Goal: Book appointment/travel/reservation

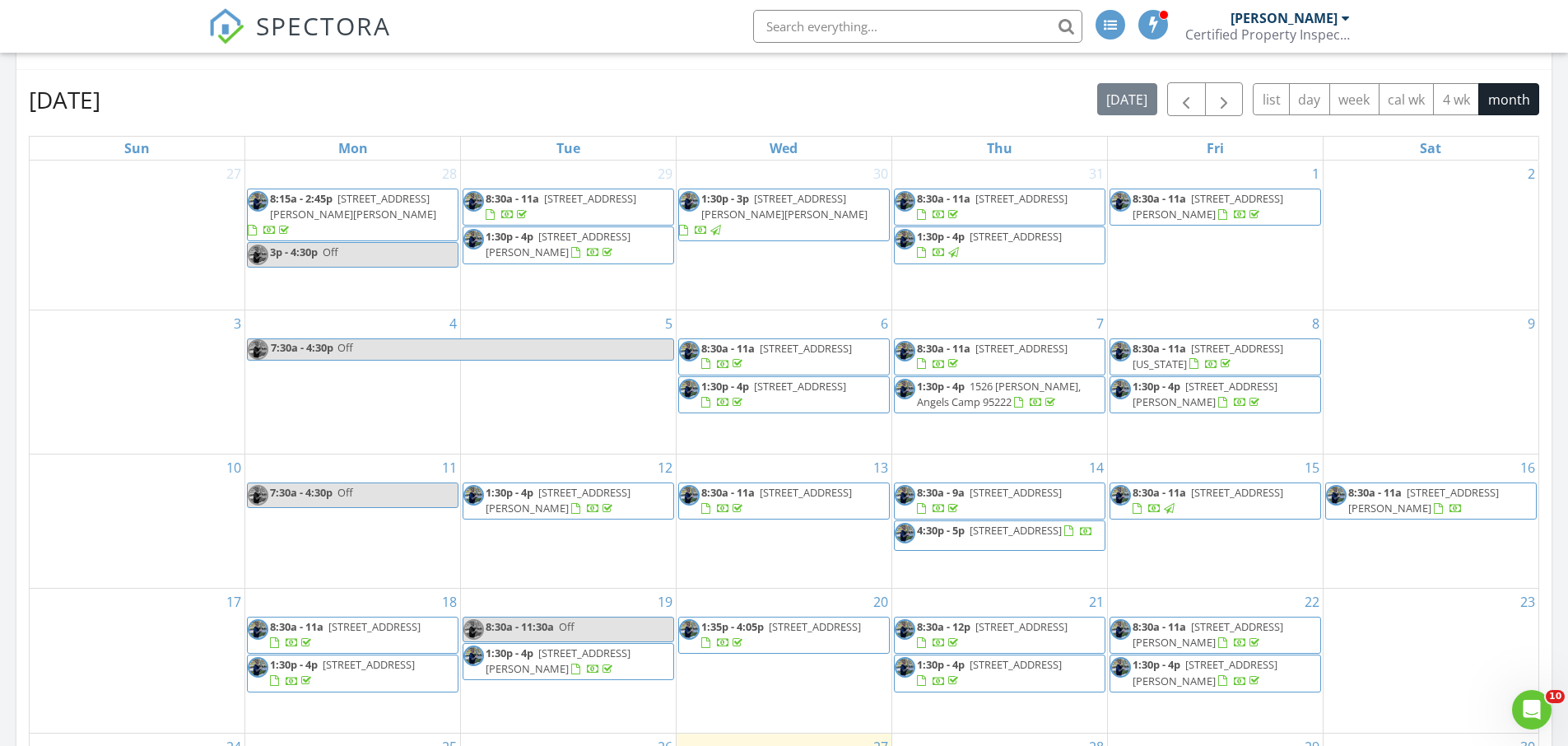
scroll to position [1597, 0]
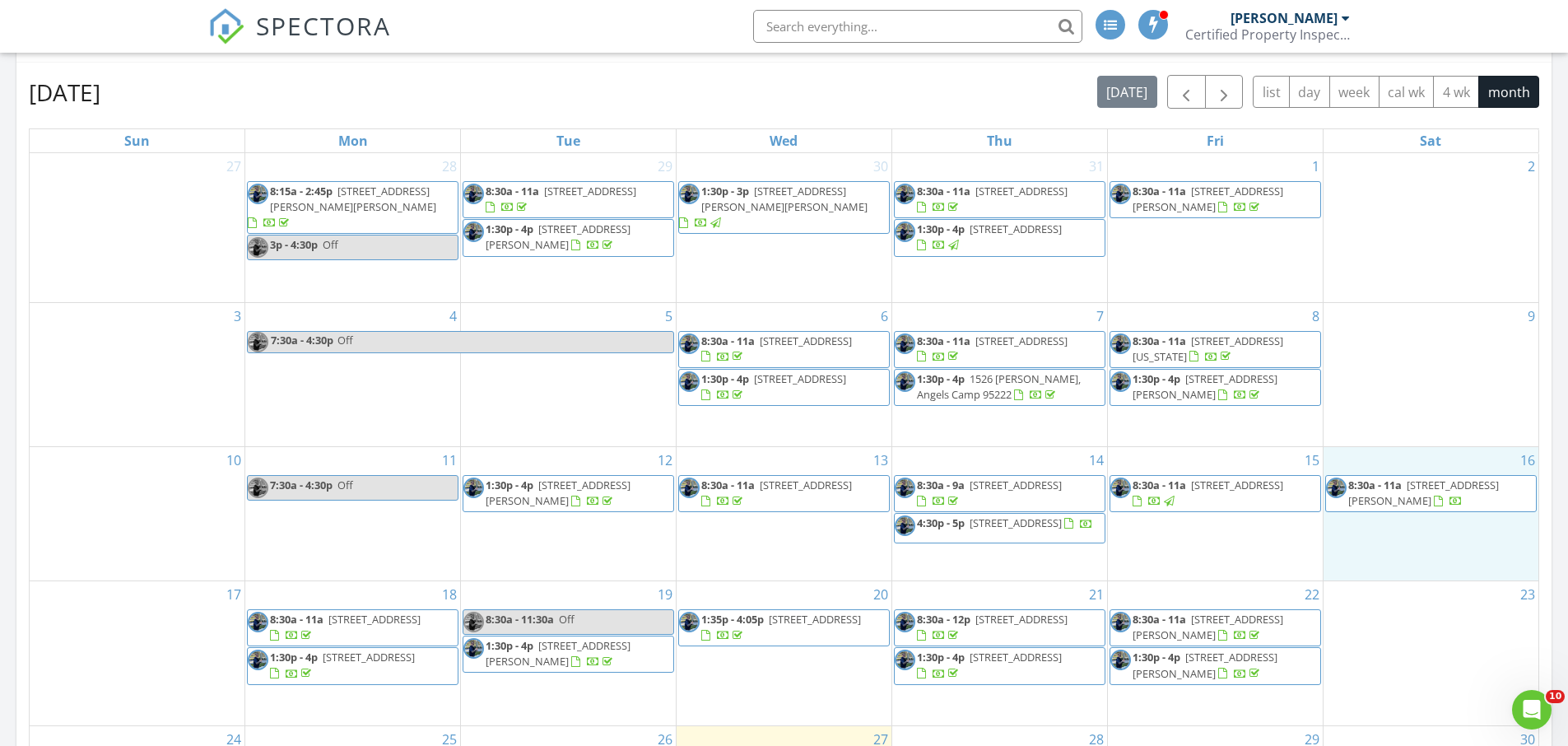
click at [1382, 526] on div "16 8:30a - 11a 332 Hinkley Ave, Oakdale 95361" at bounding box center [1431, 513] width 215 height 133
click at [1416, 466] on link "Inspection" at bounding box center [1427, 456] width 84 height 26
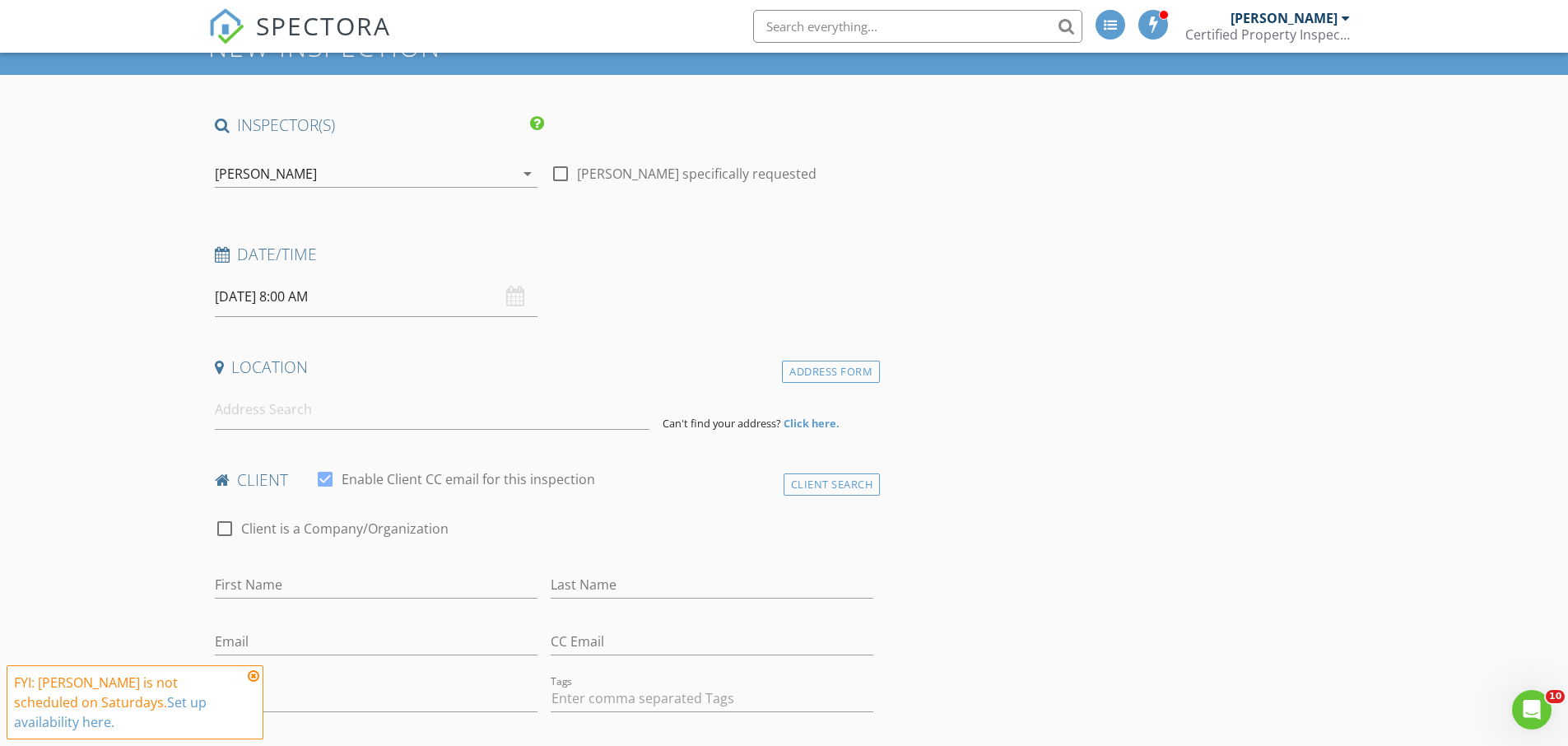
scroll to position [141, 0]
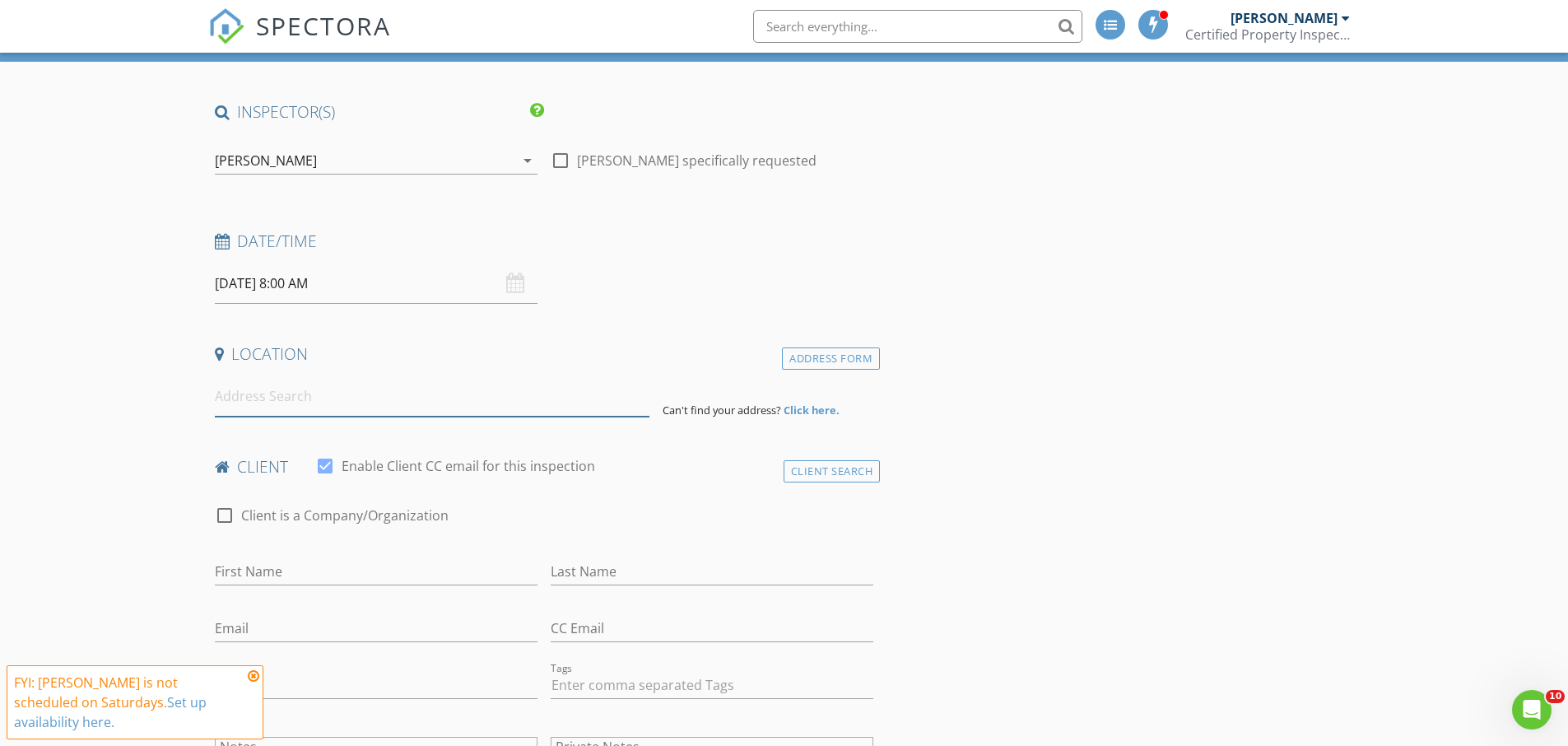
click at [346, 394] on input at bounding box center [432, 396] width 435 height 40
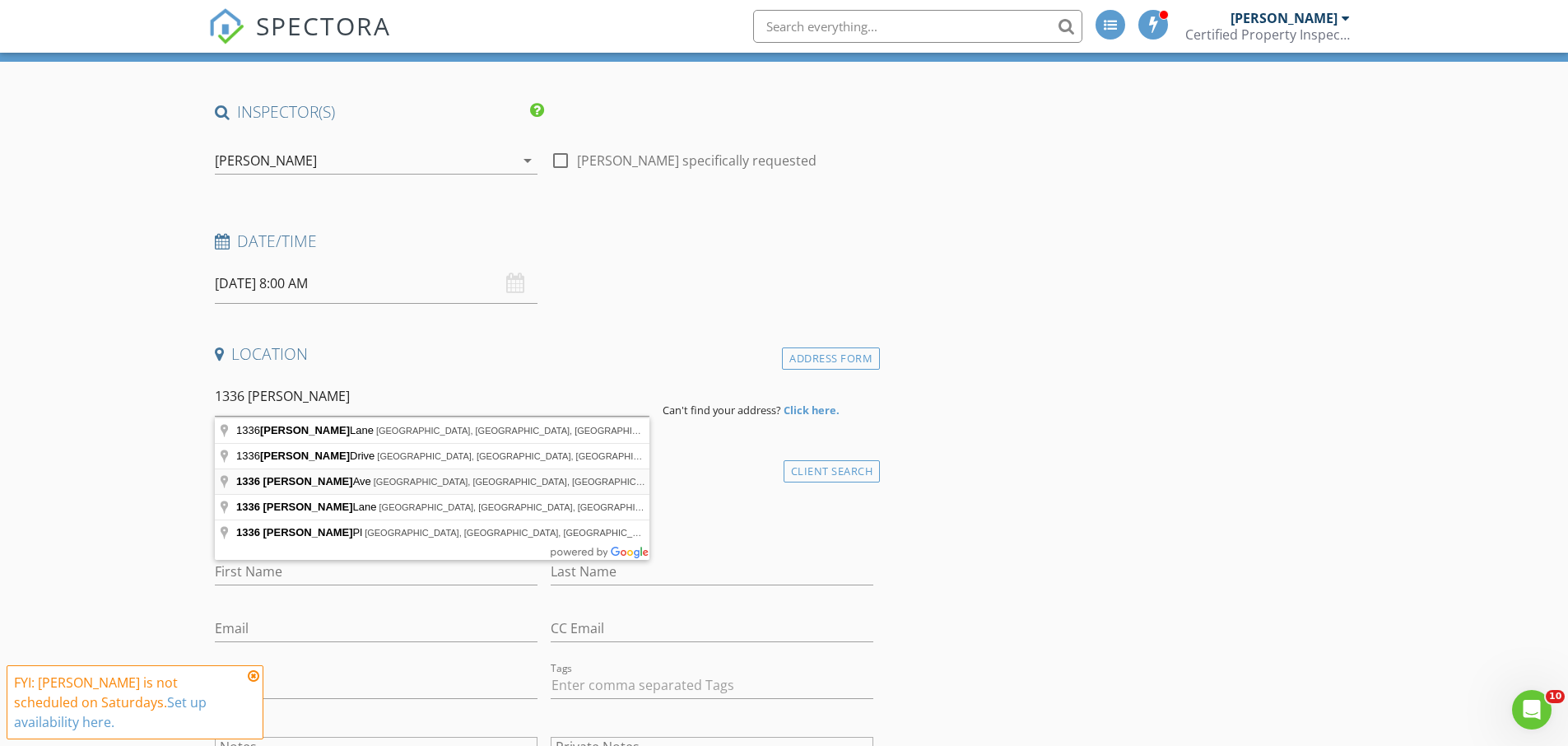
type input "[STREET_ADDRESS][PERSON_NAME]"
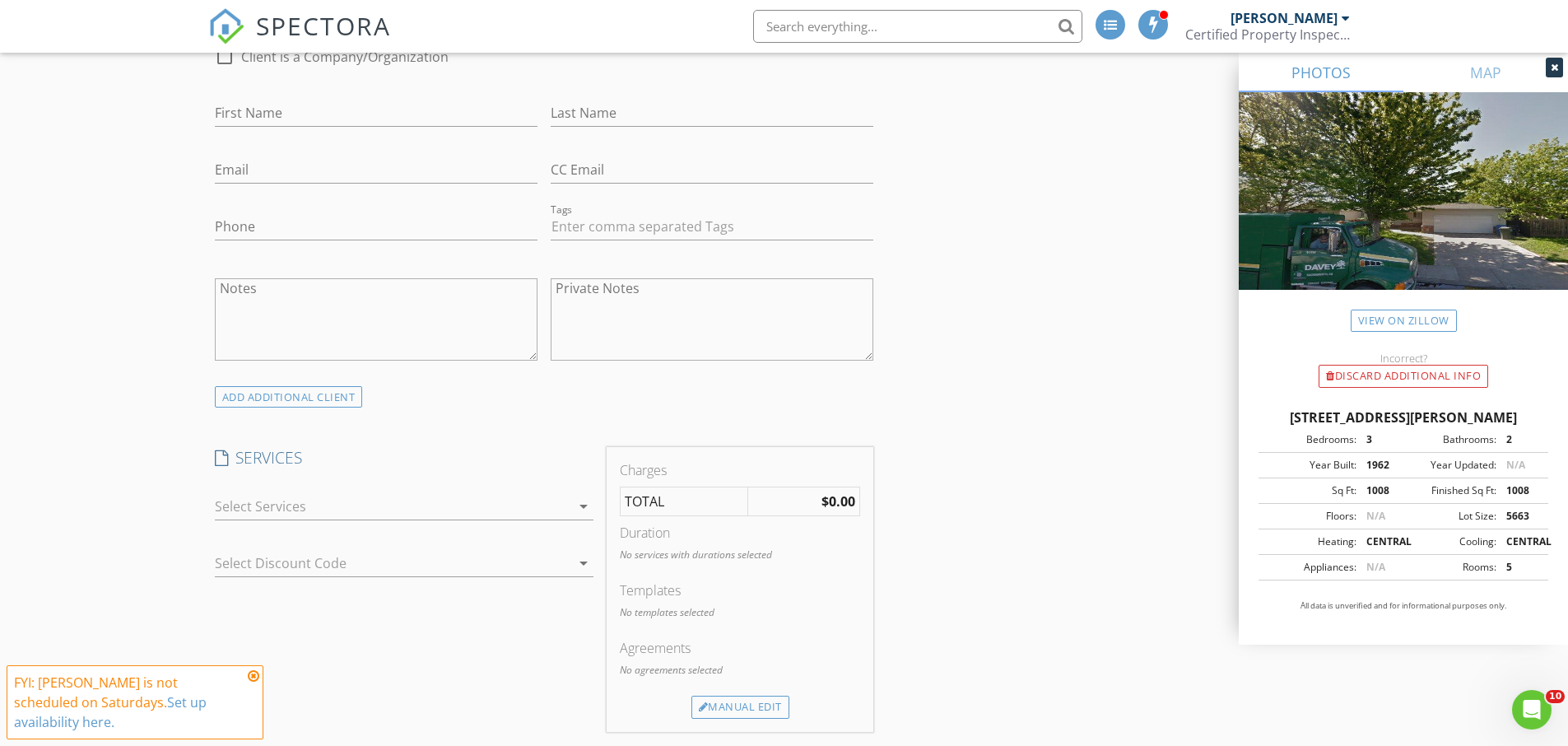
scroll to position [954, 0]
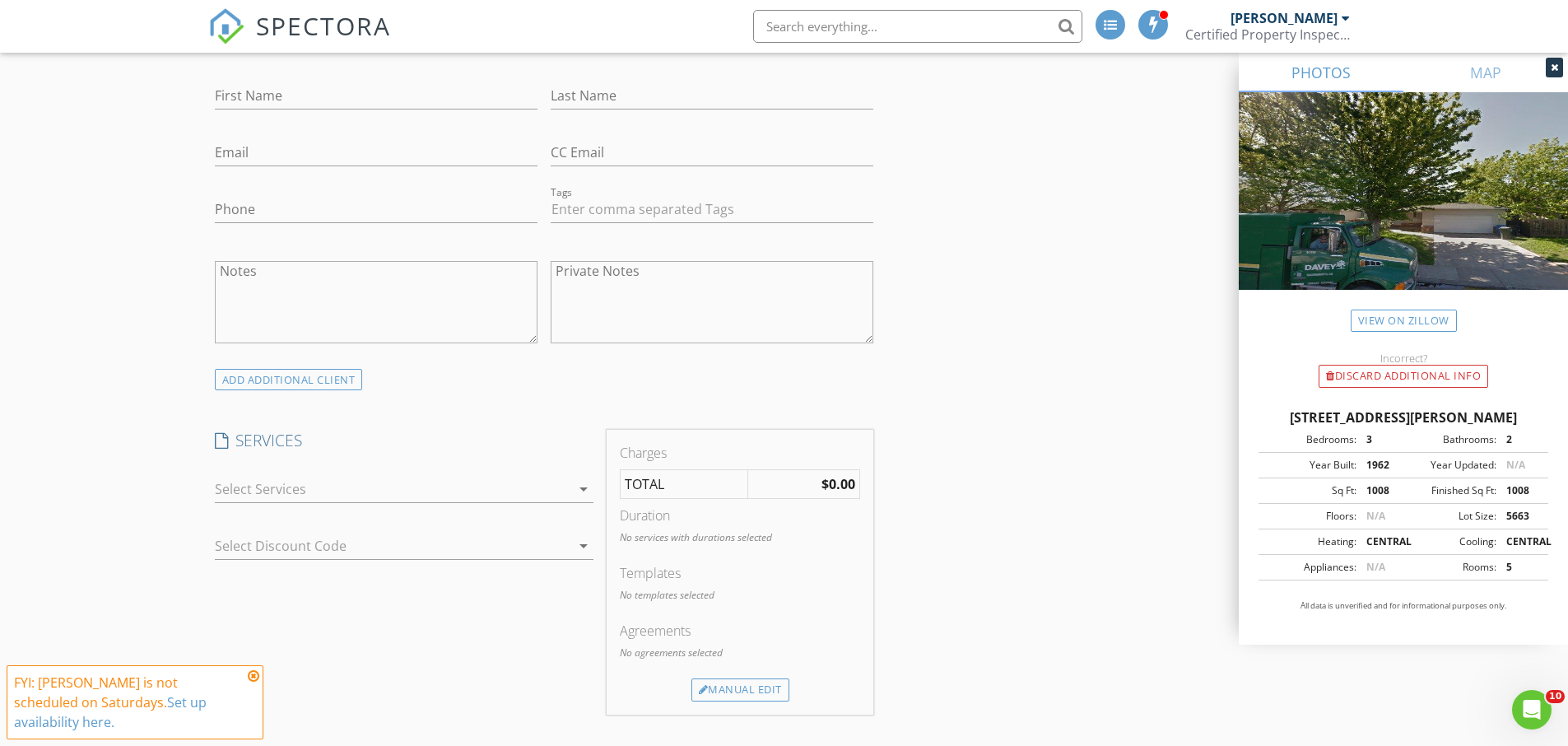
click at [581, 479] on icon "arrow_drop_down" at bounding box center [584, 489] width 20 height 20
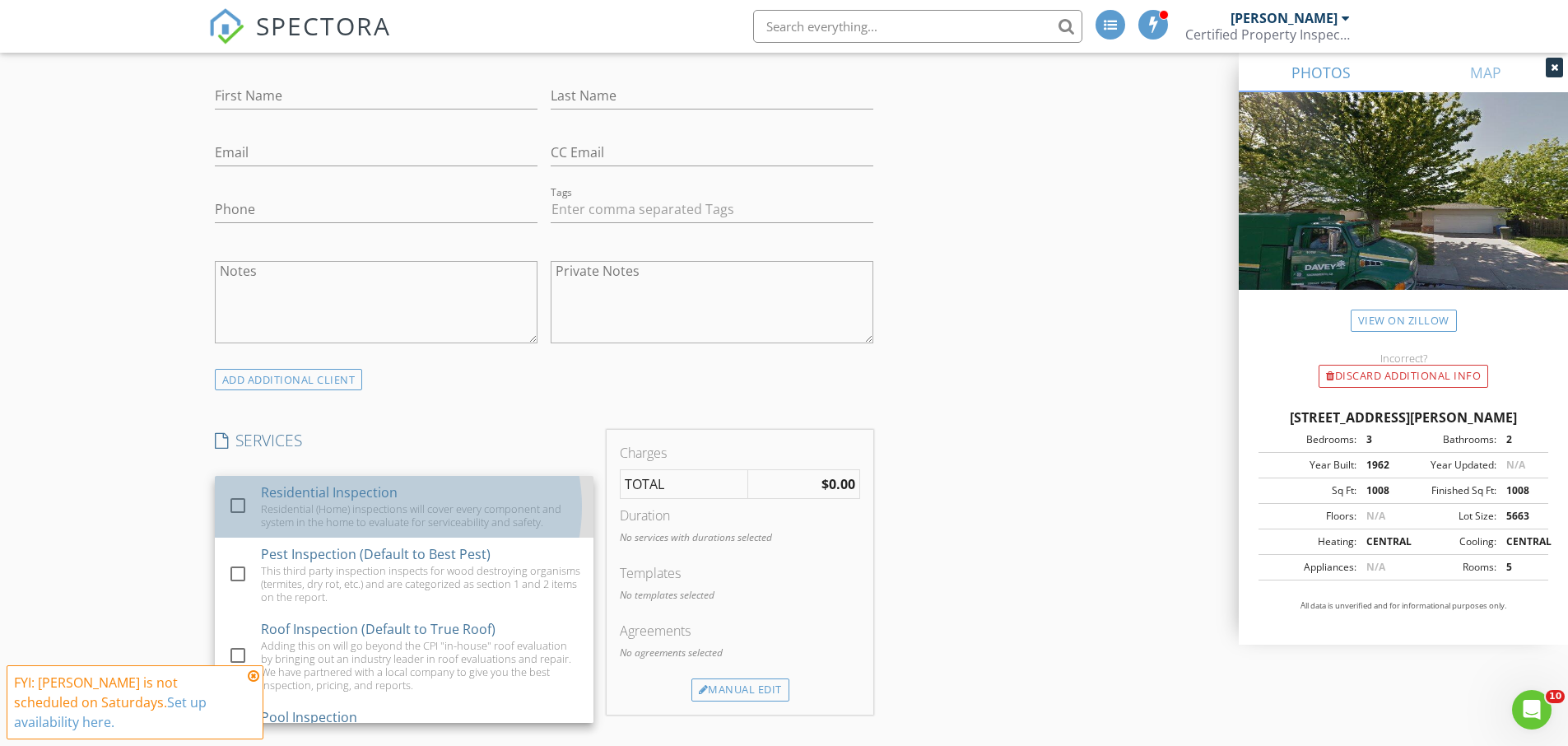
click at [450, 497] on div "Residential Inspection Residential (Home) inspections will cover every componen…" at bounding box center [420, 507] width 319 height 62
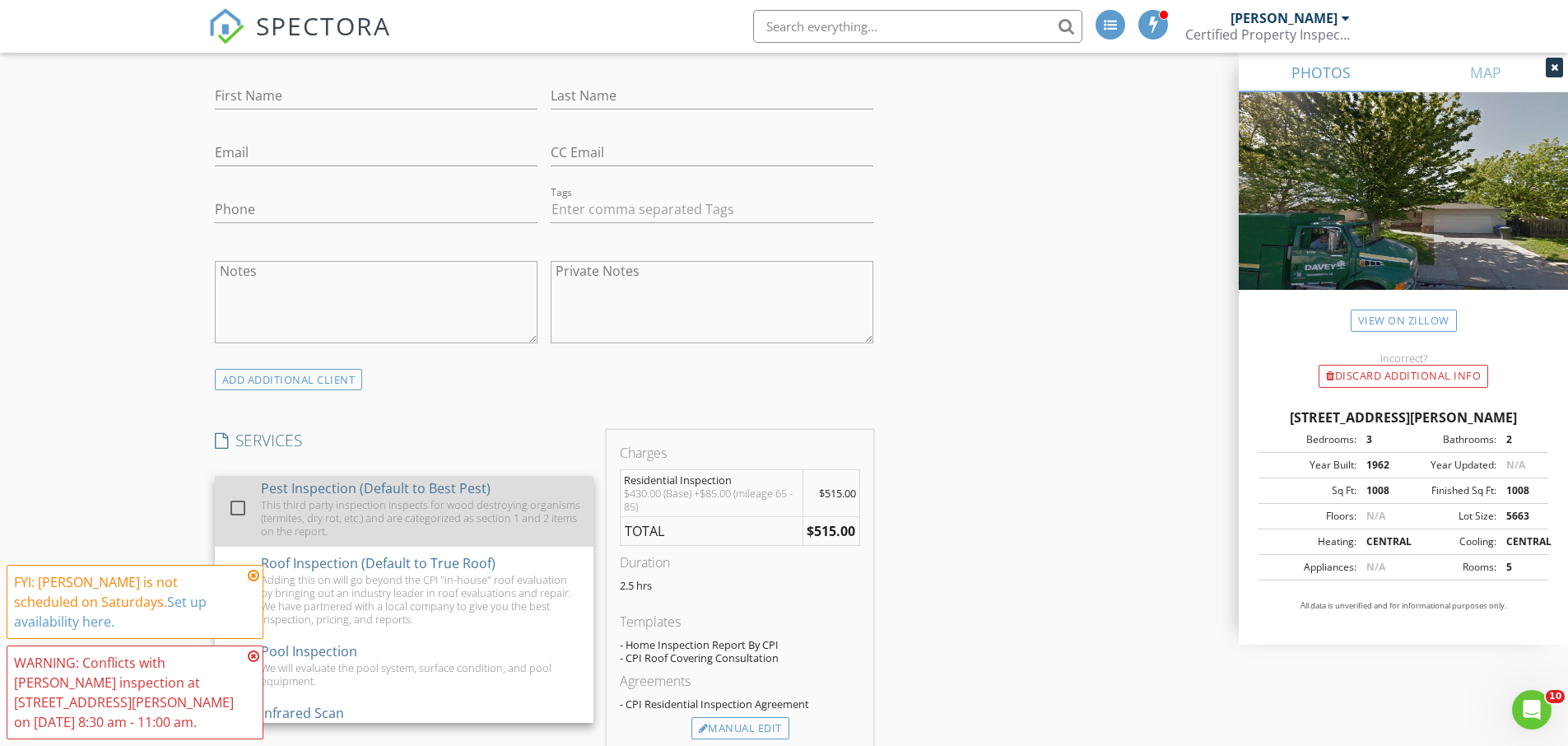
scroll to position [74, 0]
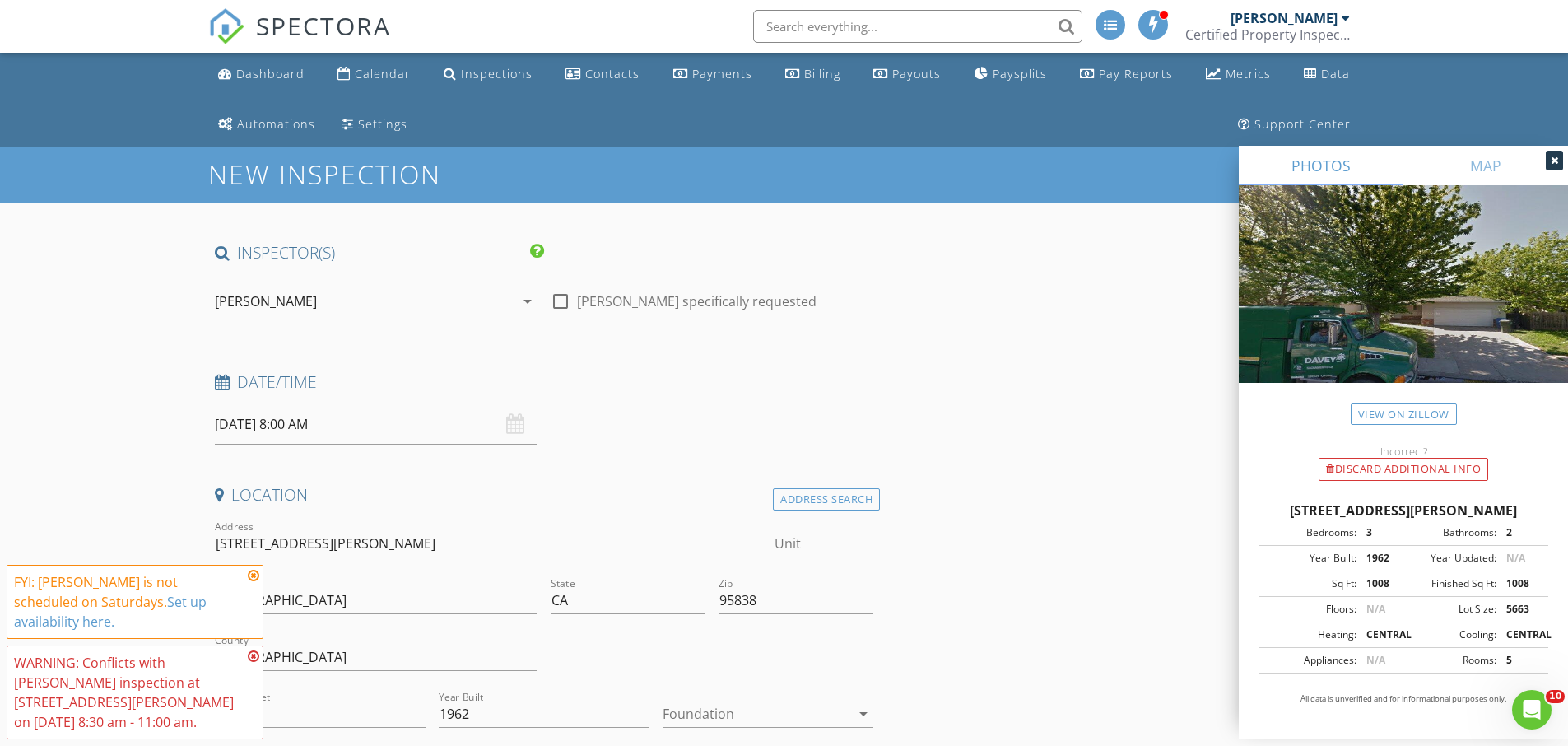
scroll to position [1, 0]
click at [373, 53] on div "SPECTORA" at bounding box center [299, 26] width 182 height 53
click at [374, 67] on div "Calendar" at bounding box center [383, 72] width 56 height 15
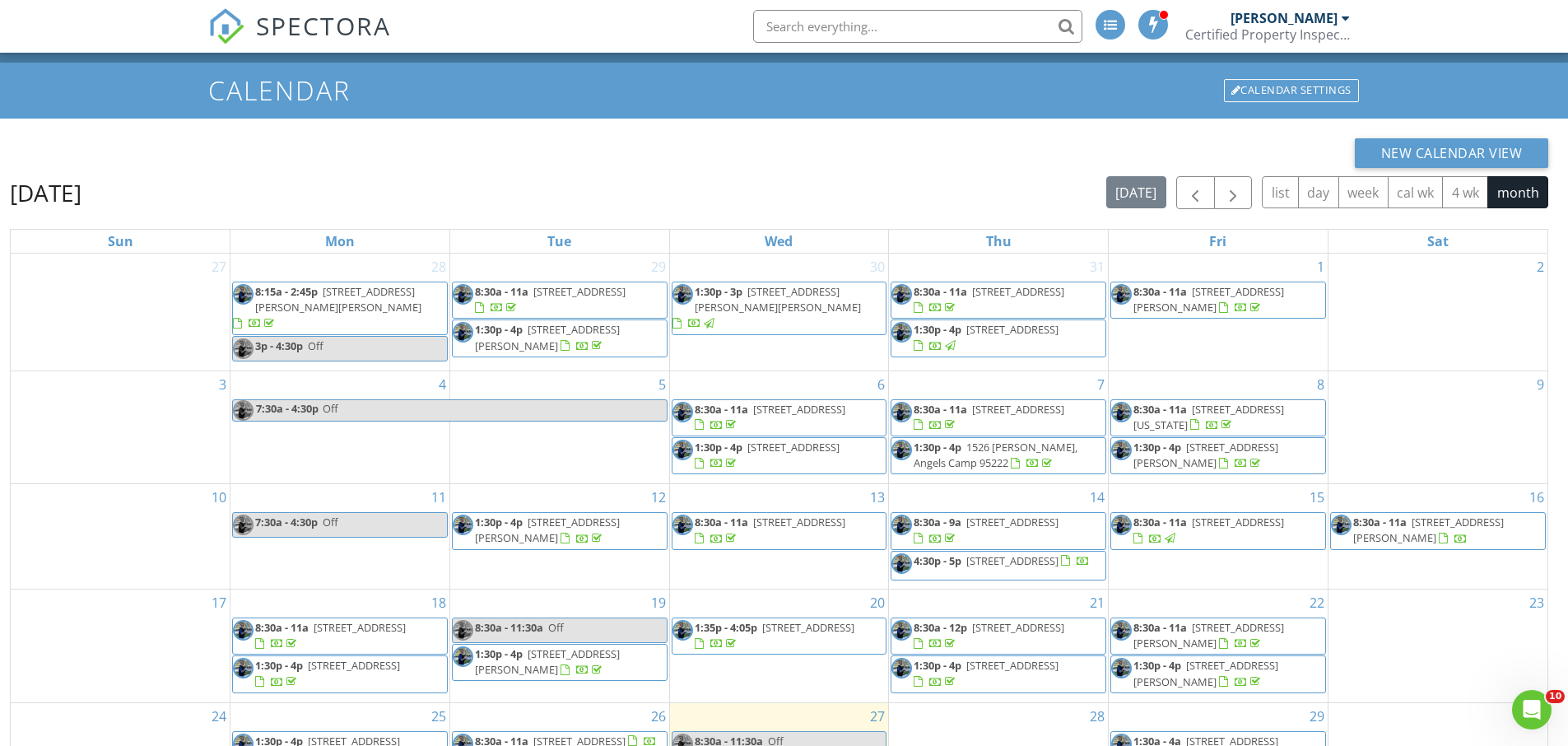
scroll to position [8, 0]
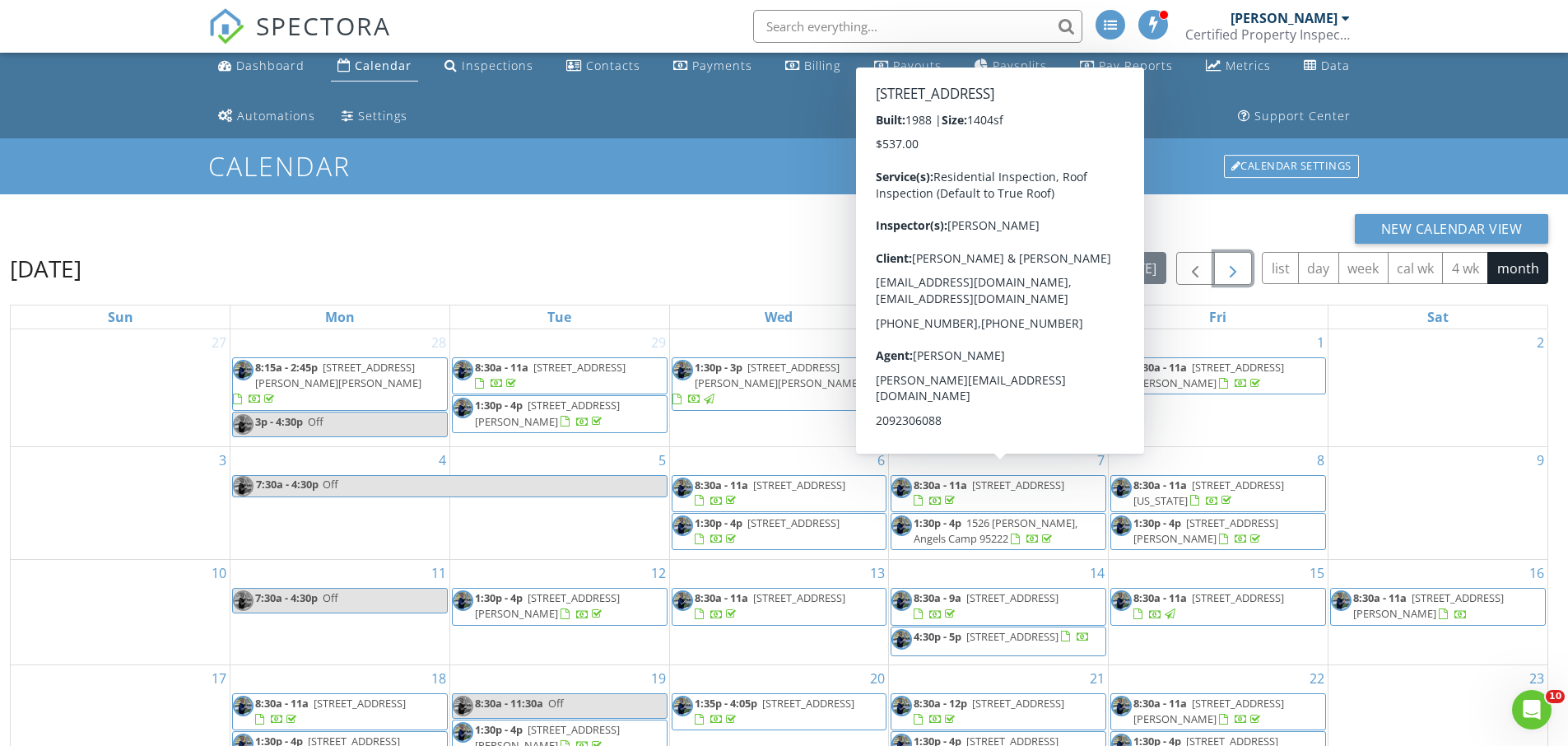
click at [1232, 264] on span "button" at bounding box center [1233, 270] width 20 height 20
